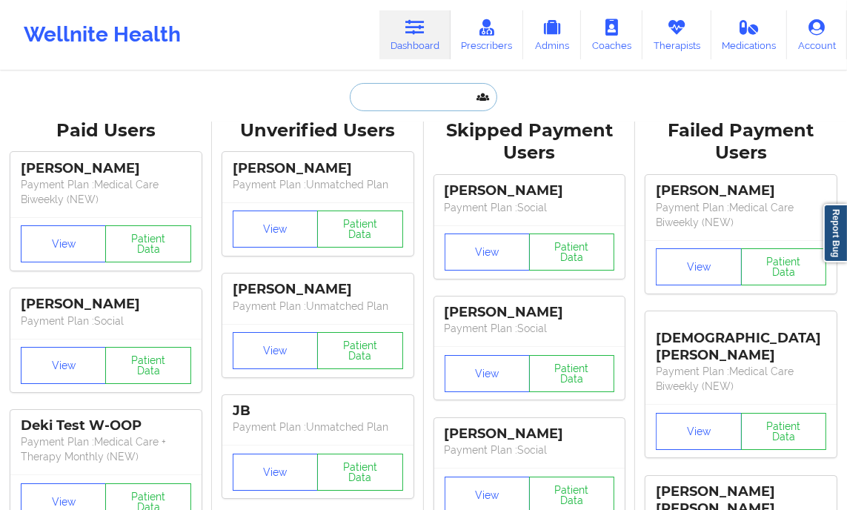
click at [385, 87] on input "text" at bounding box center [423, 97] width 147 height 28
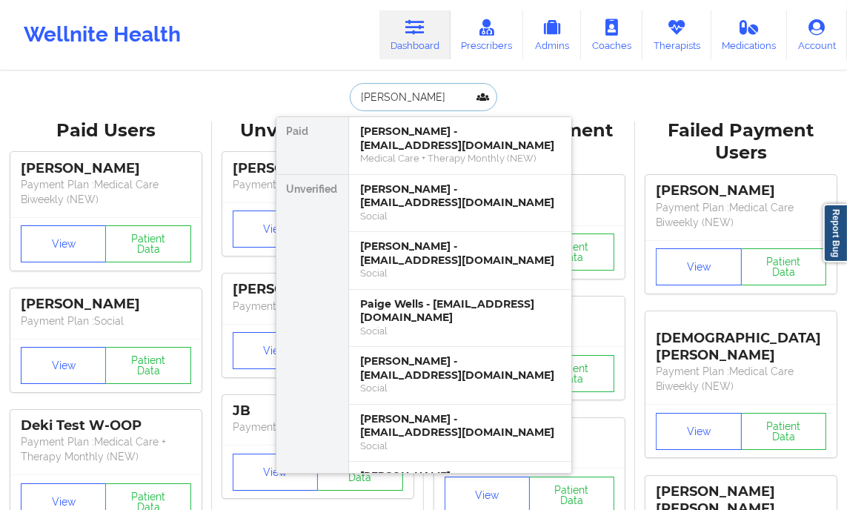
type input "[PERSON_NAME]"
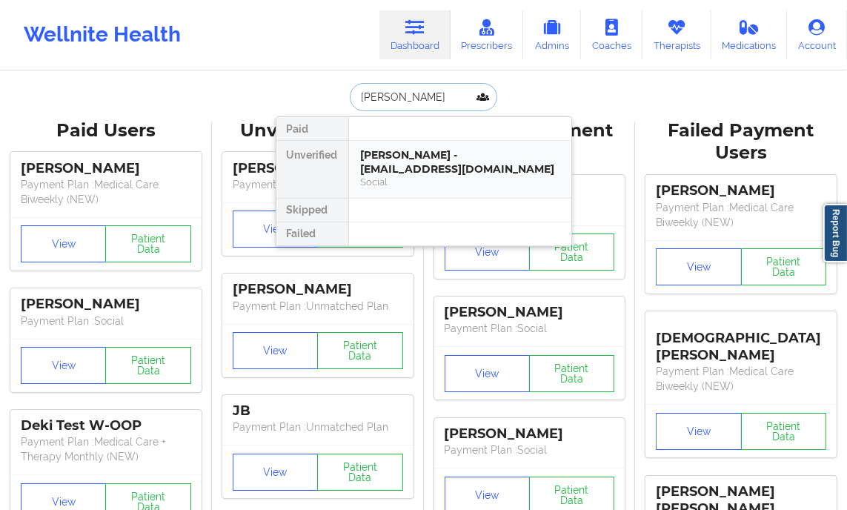
click at [411, 158] on div "[PERSON_NAME] - [EMAIL_ADDRESS][DOMAIN_NAME]" at bounding box center [460, 161] width 199 height 27
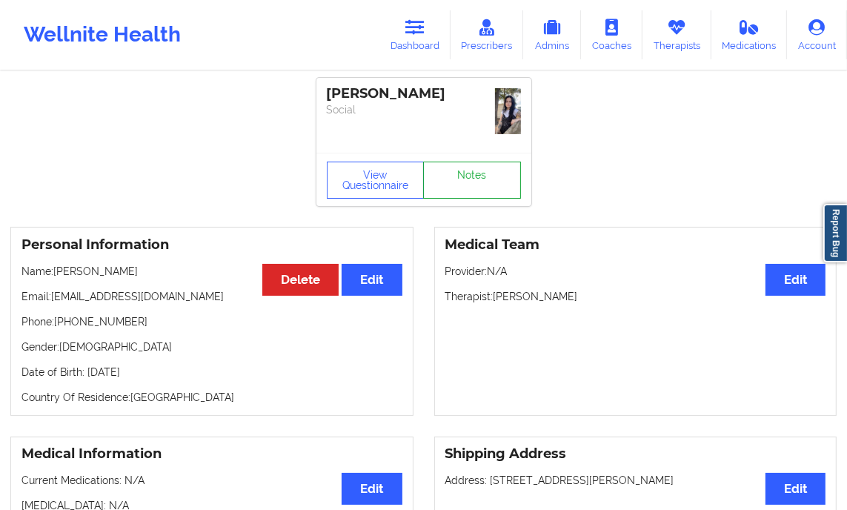
click at [454, 162] on link "Notes" at bounding box center [472, 180] width 98 height 37
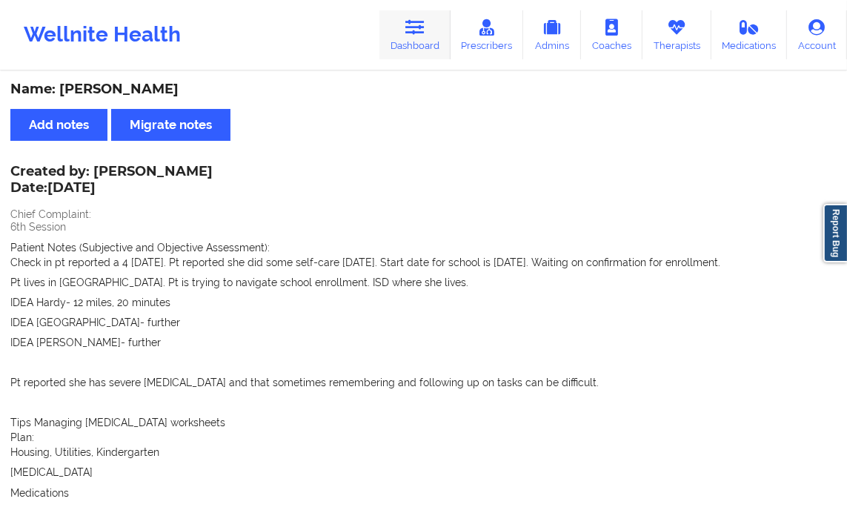
click at [417, 19] on icon at bounding box center [414, 27] width 19 height 16
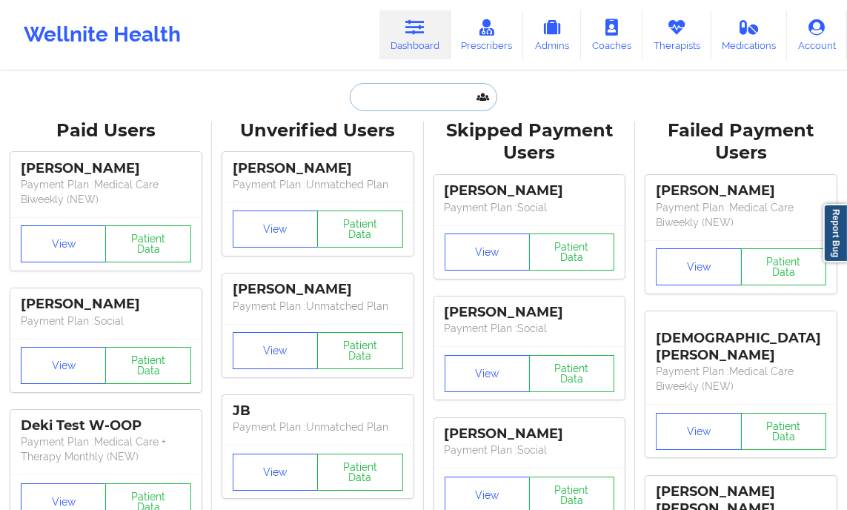
click at [404, 94] on input "text" at bounding box center [423, 97] width 147 height 28
paste input "[PERSON_NAME]"
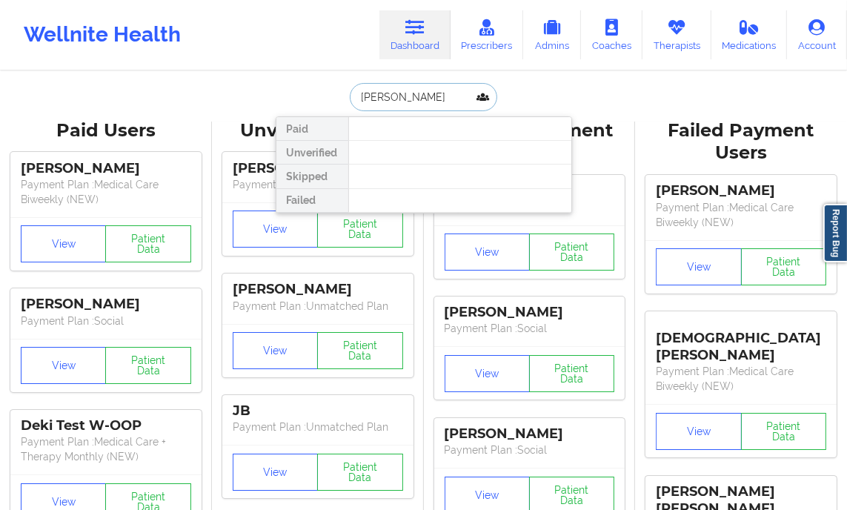
drag, startPoint x: 391, startPoint y: 102, endPoint x: 355, endPoint y: 103, distance: 35.6
click at [355, 103] on input "[PERSON_NAME]" at bounding box center [423, 97] width 147 height 28
type input "[PERSON_NAME]"
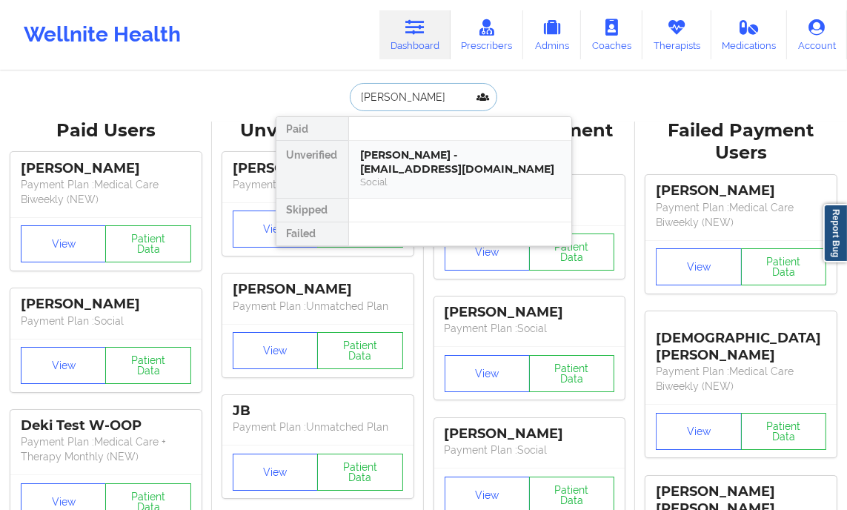
click at [409, 156] on div "[PERSON_NAME] - [EMAIL_ADDRESS][DOMAIN_NAME]" at bounding box center [460, 161] width 199 height 27
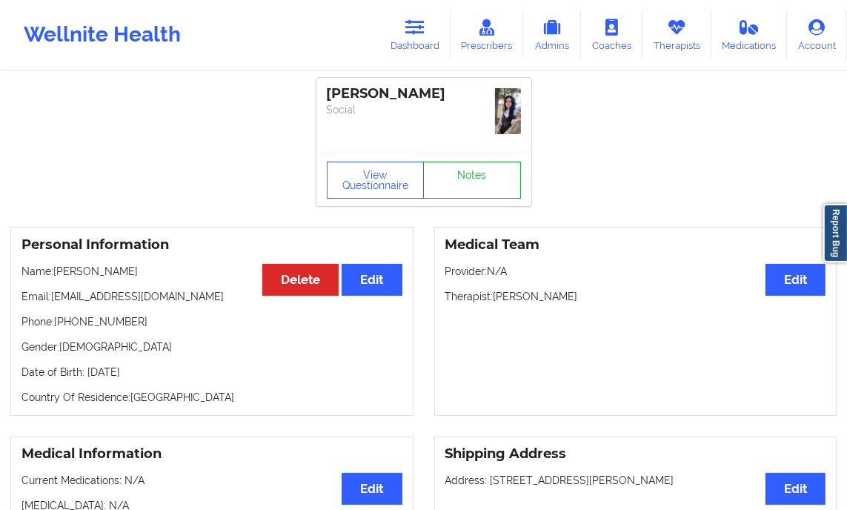
click at [485, 169] on link "Notes" at bounding box center [472, 180] width 98 height 37
